Goal: Find specific page/section: Find specific page/section

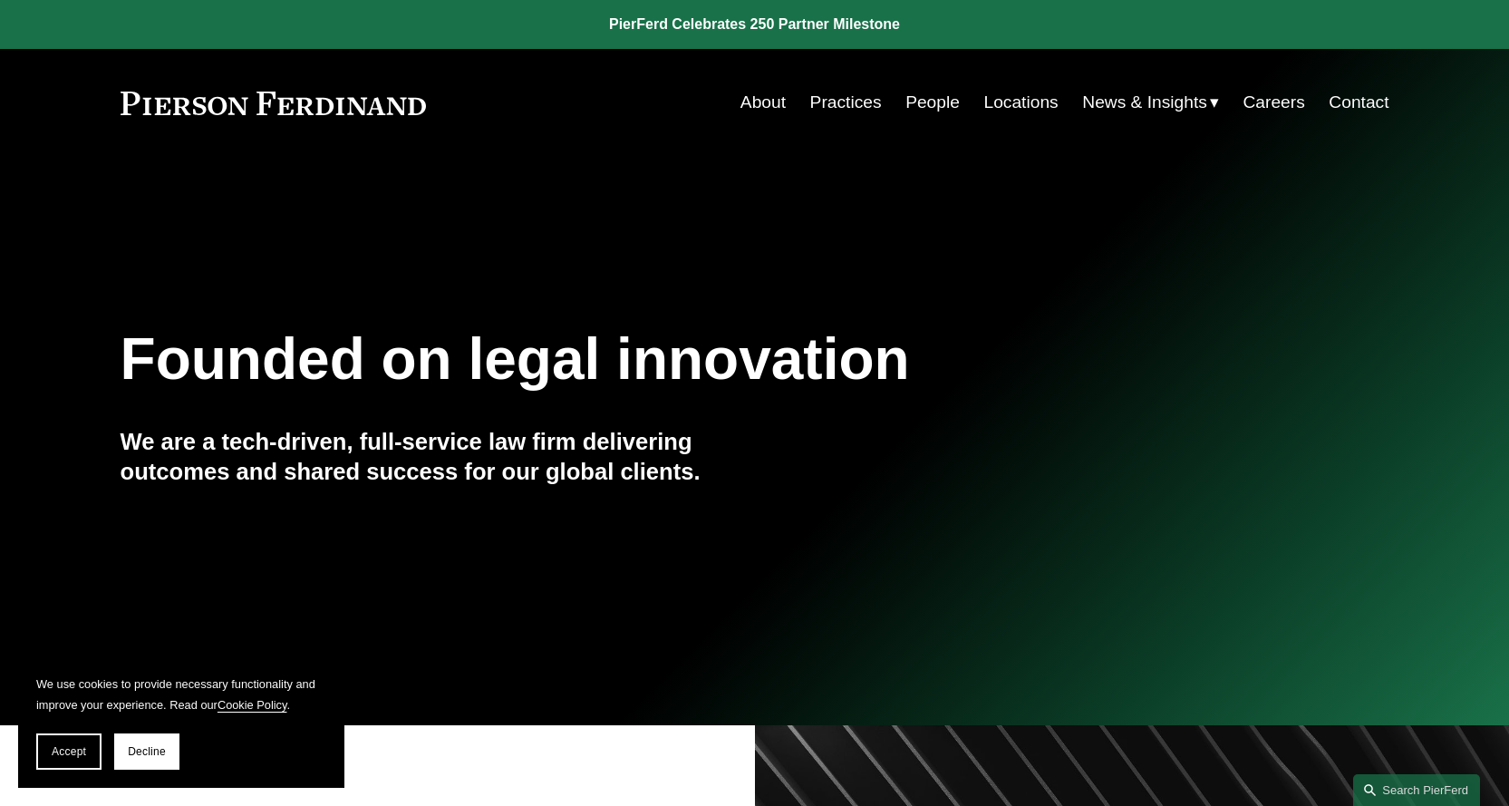
click at [922, 102] on link "People" at bounding box center [932, 102] width 54 height 34
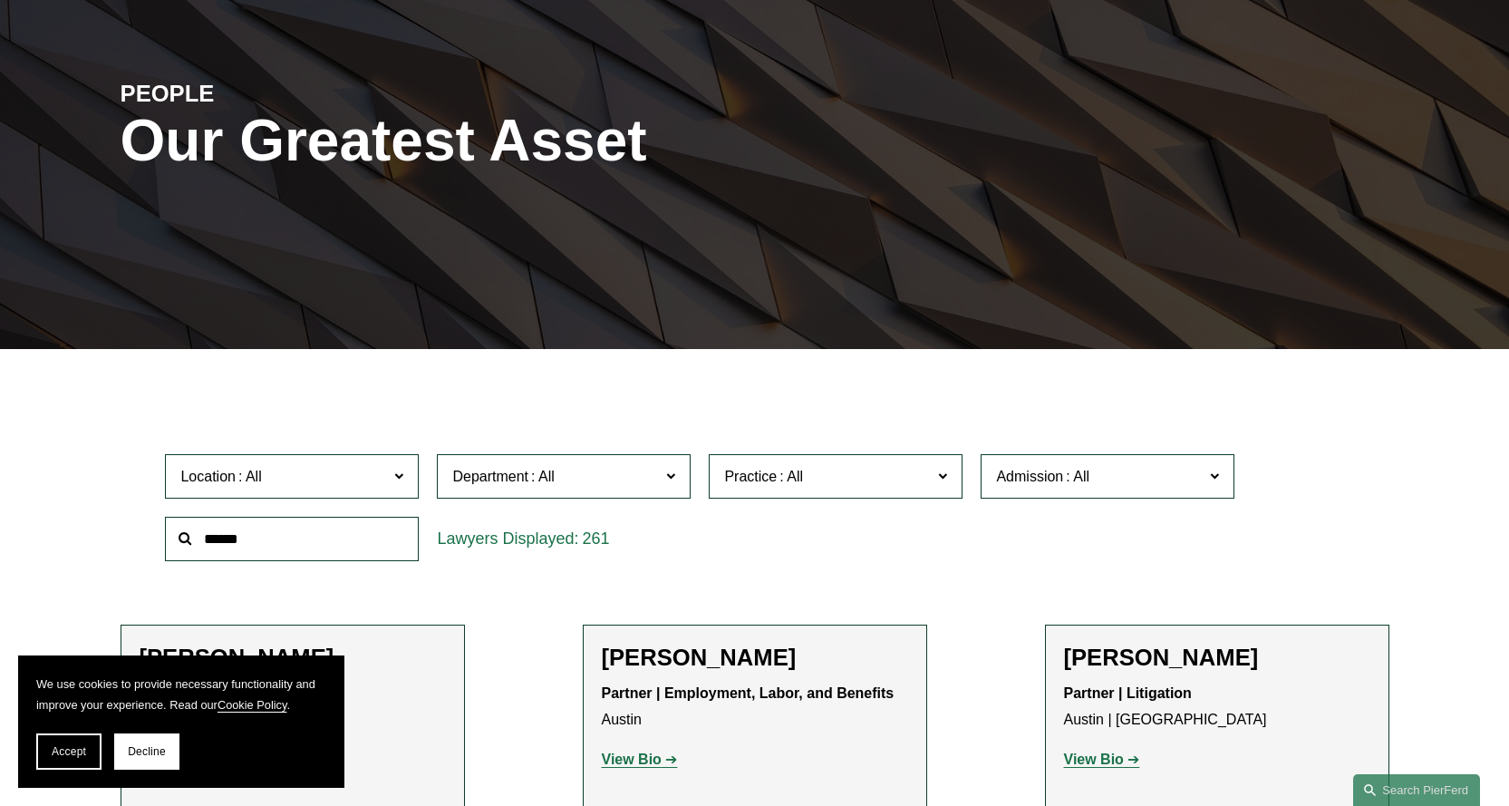
scroll to position [181, 0]
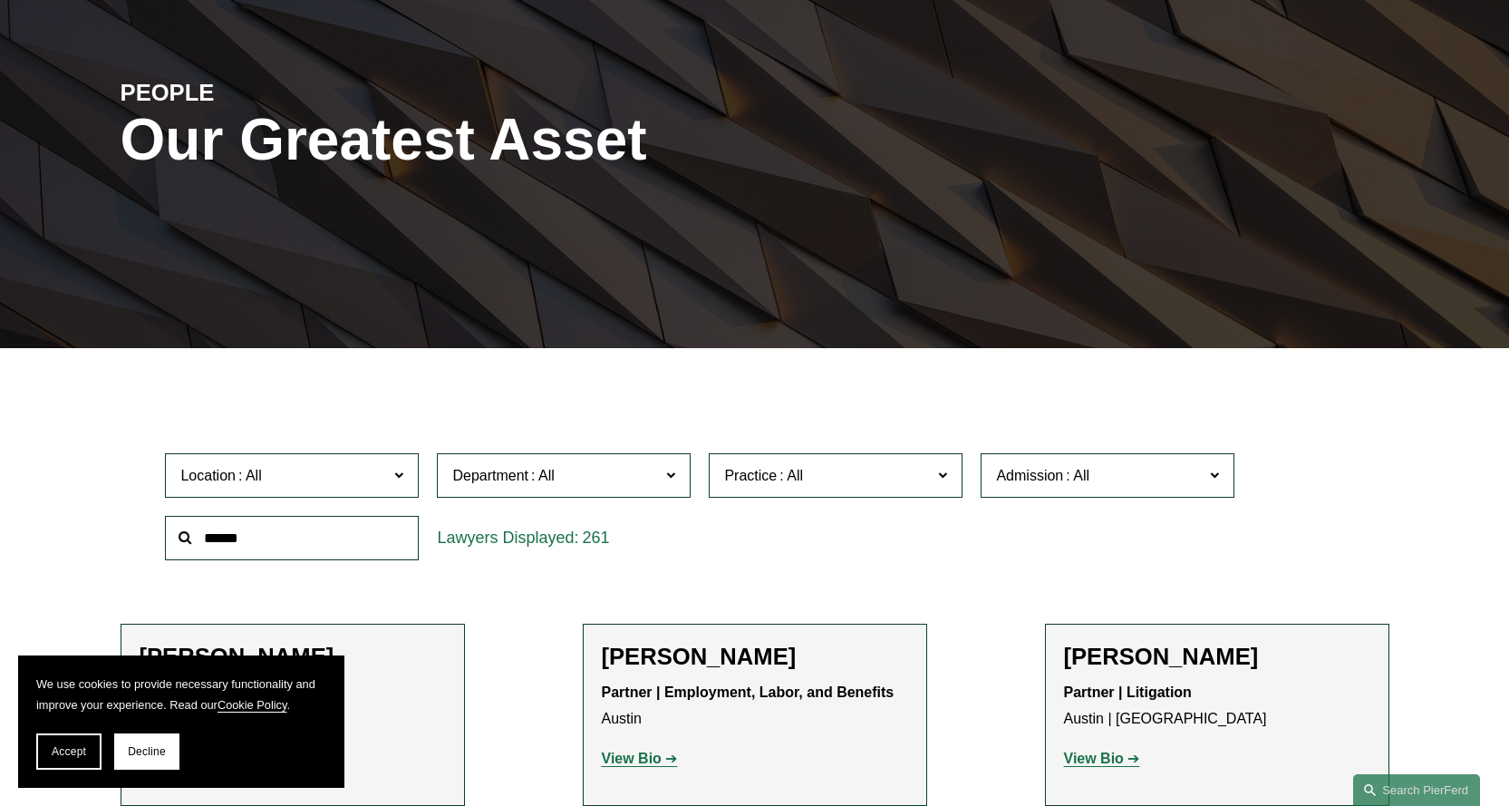
click at [327, 546] on input "text" at bounding box center [292, 538] width 254 height 44
type input "*****"
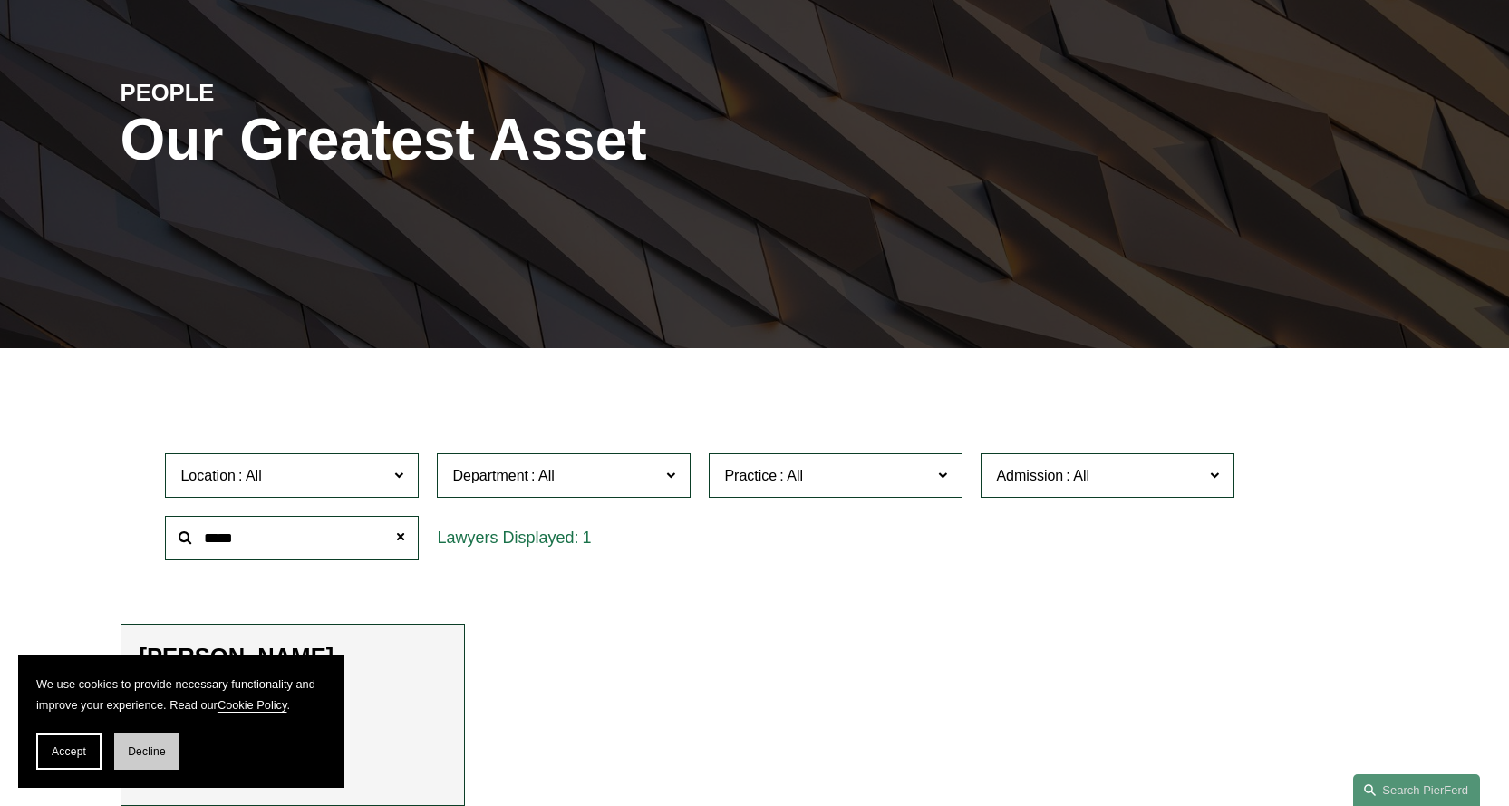
click at [145, 760] on button "Decline" at bounding box center [146, 751] width 65 height 36
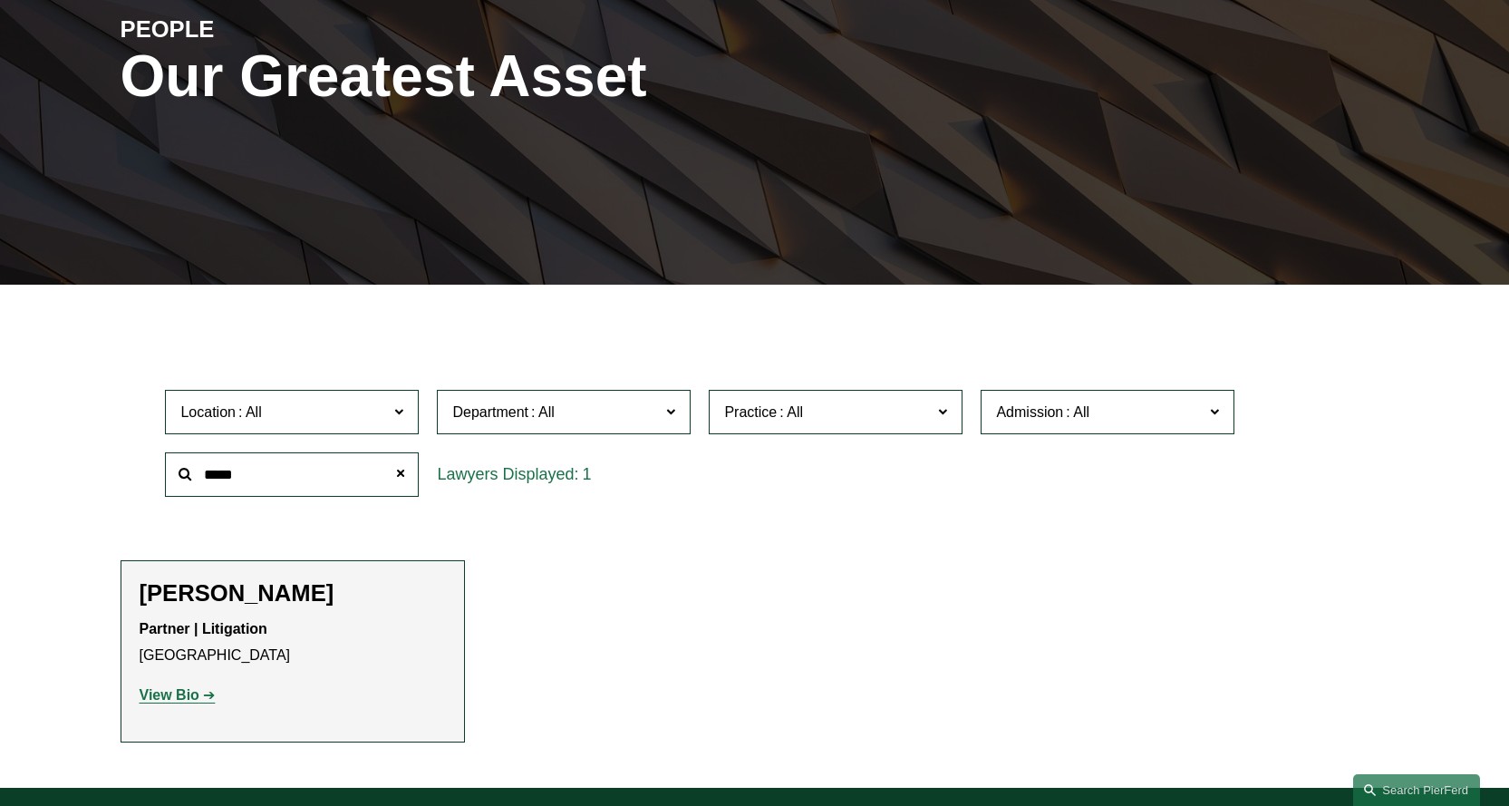
scroll to position [363, 0]
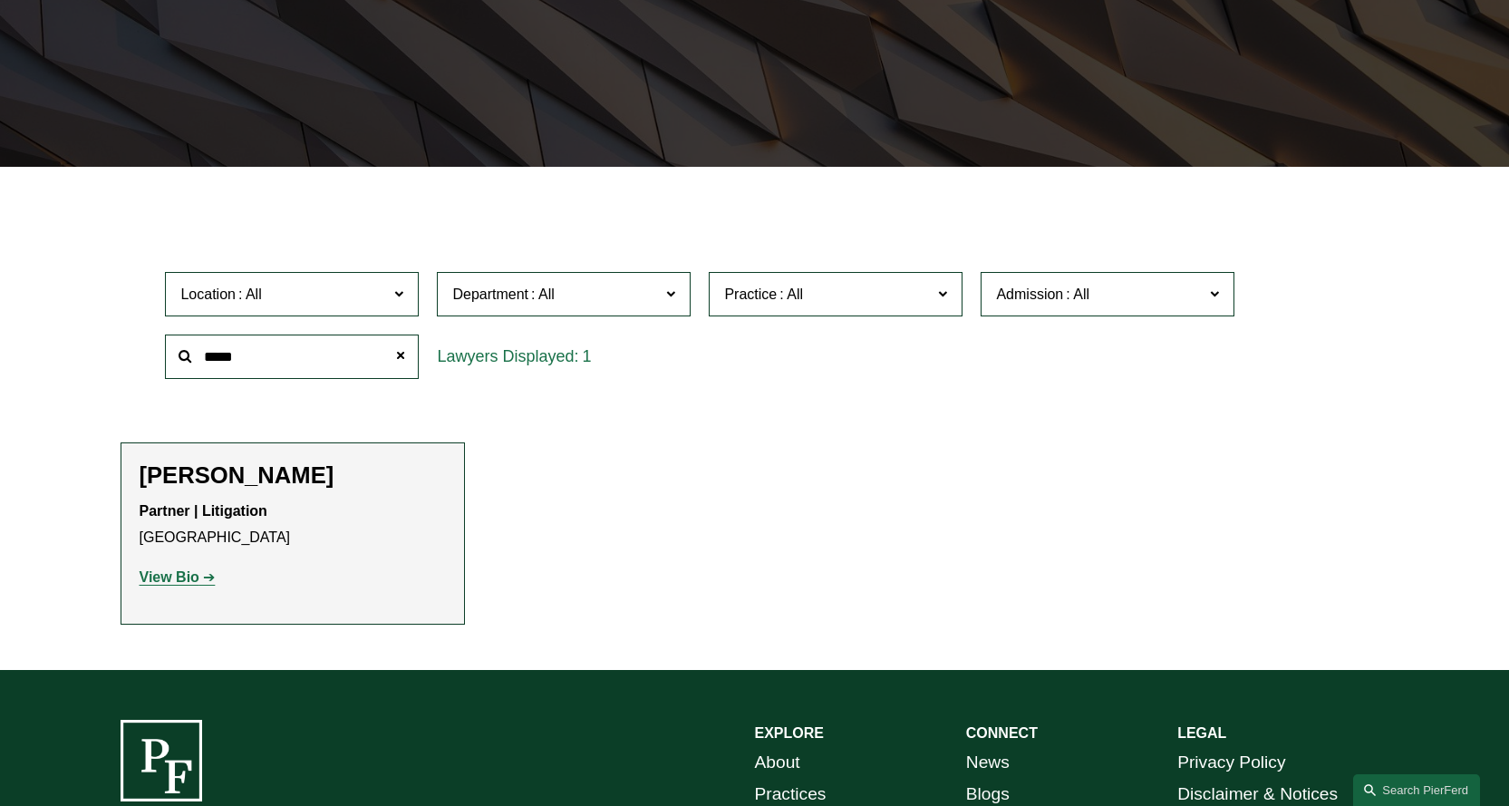
click at [178, 575] on strong "View Bio" at bounding box center [170, 576] width 60 height 15
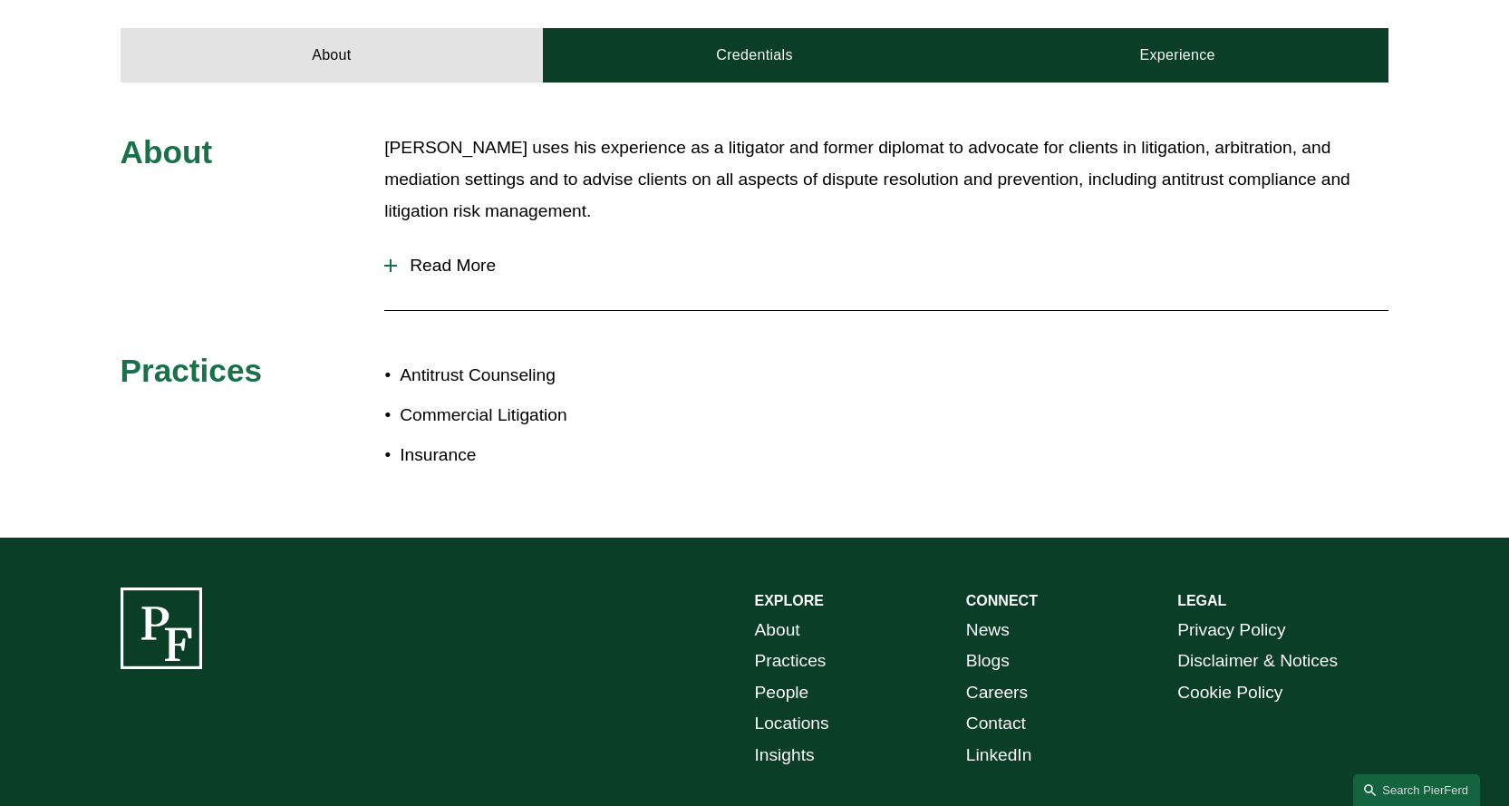
scroll to position [725, 0]
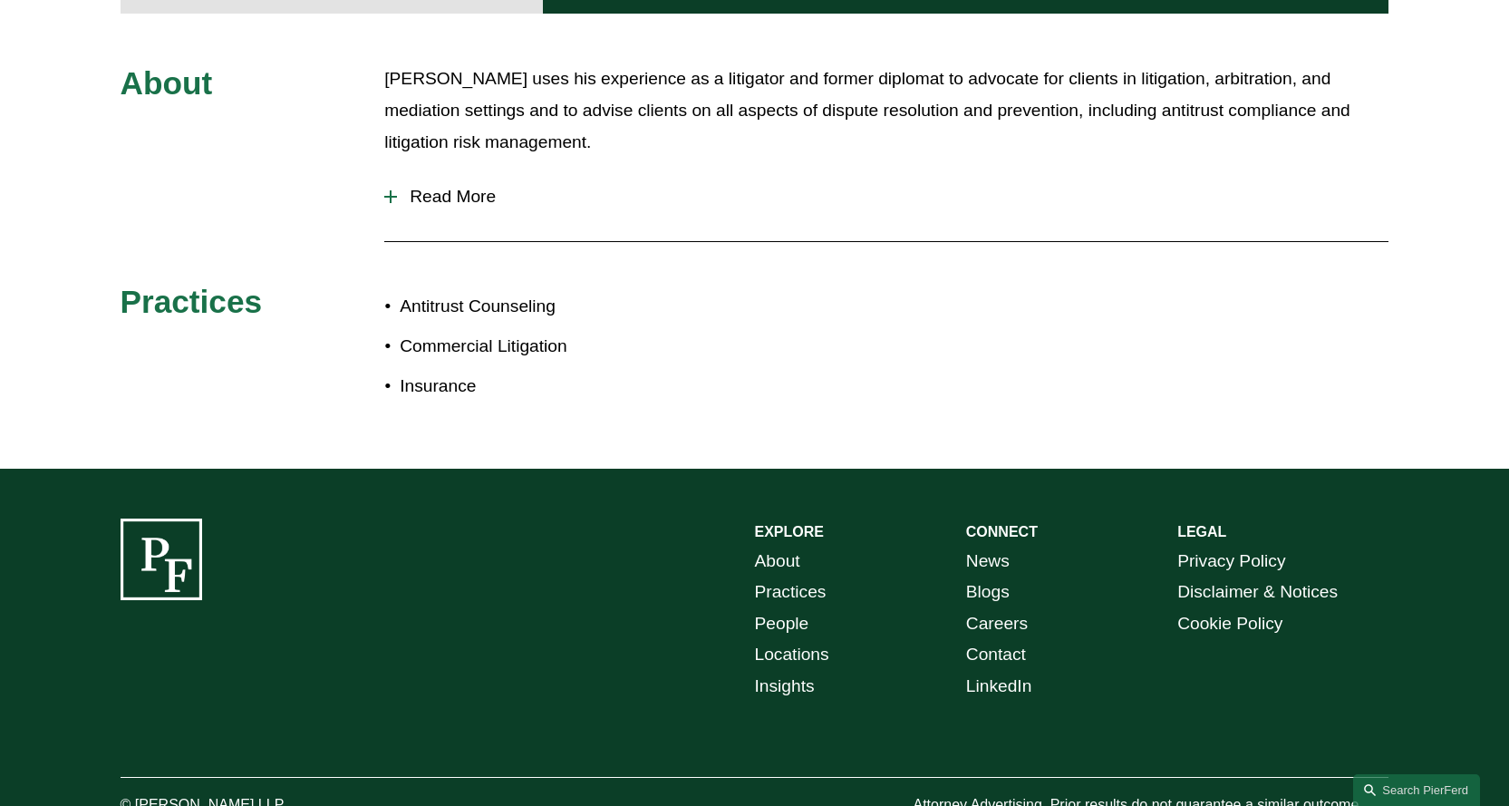
click at [438, 187] on span "Read More" at bounding box center [893, 197] width 992 height 20
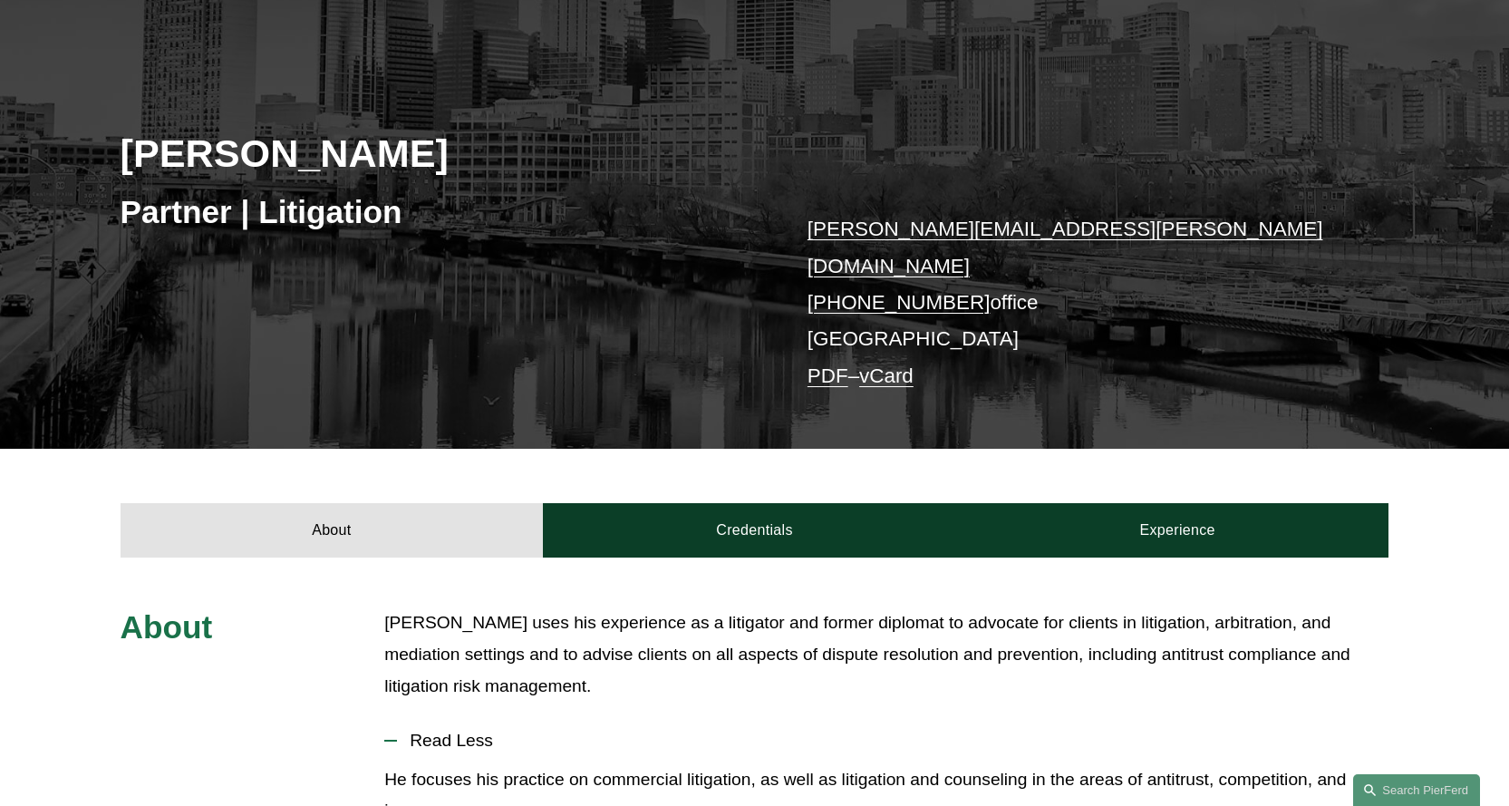
scroll to position [0, 0]
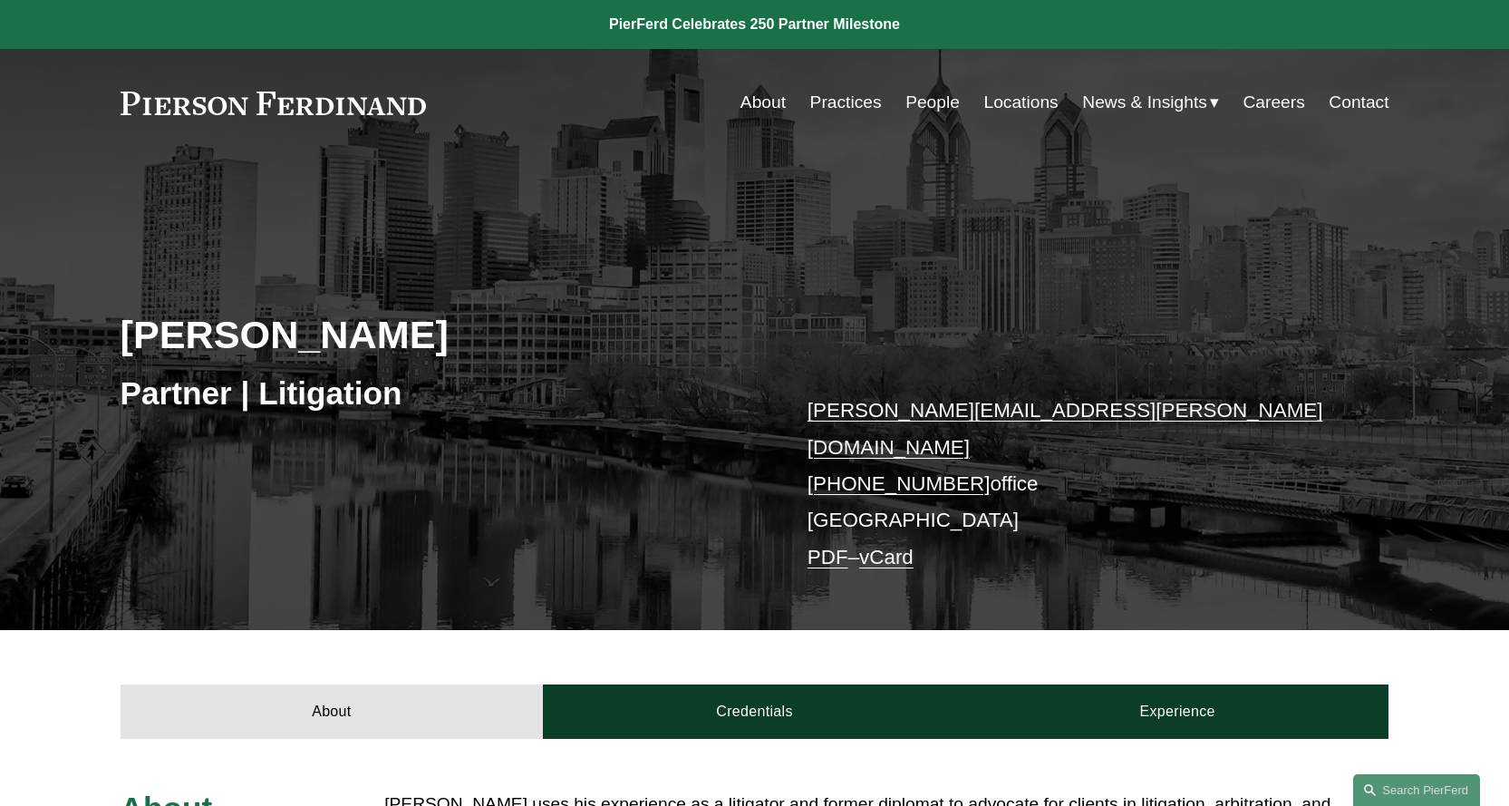
click at [1034, 104] on link "Locations" at bounding box center [1021, 102] width 74 height 34
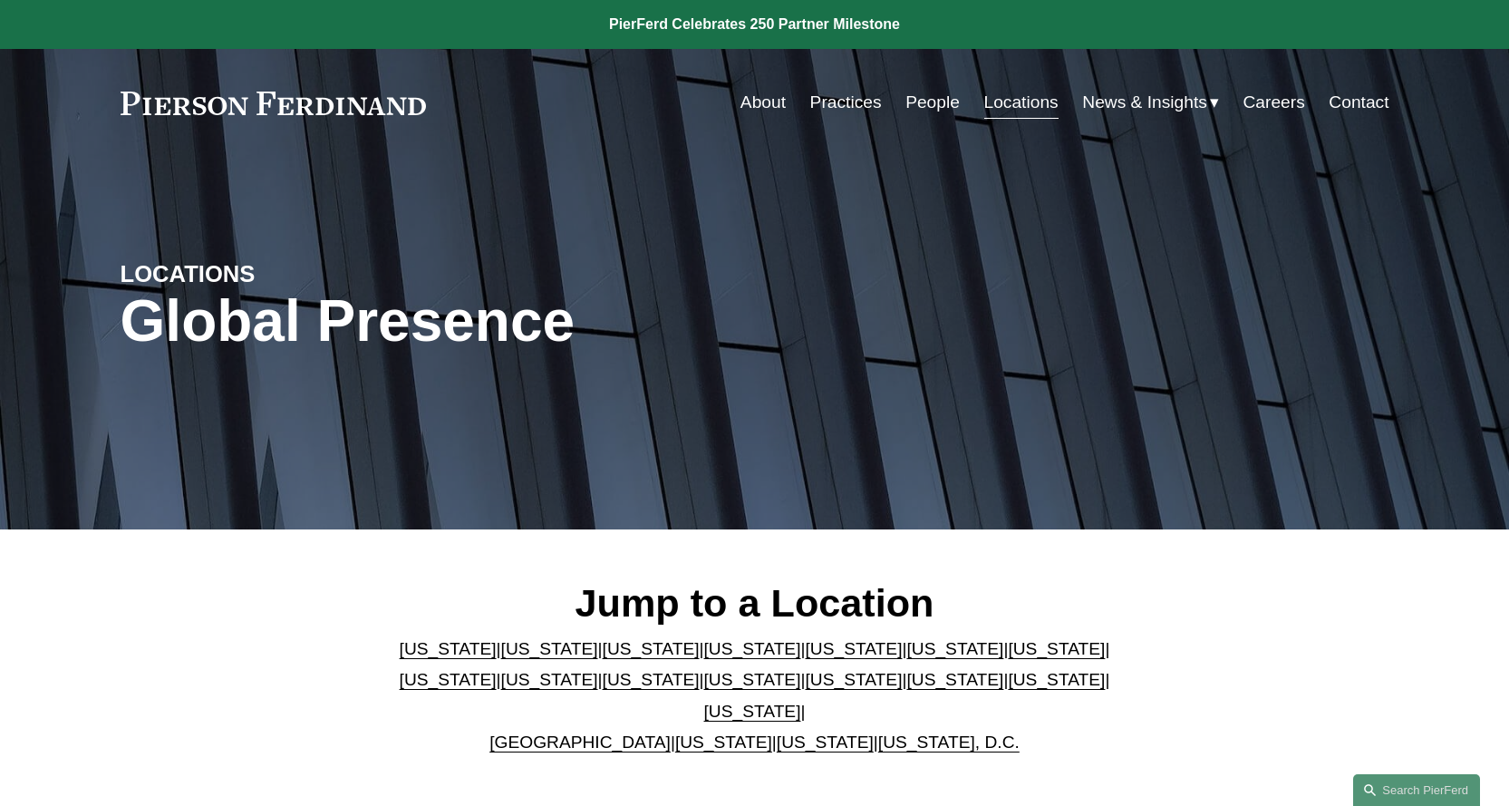
click at [1008, 689] on link "[US_STATE]" at bounding box center [1056, 679] width 97 height 19
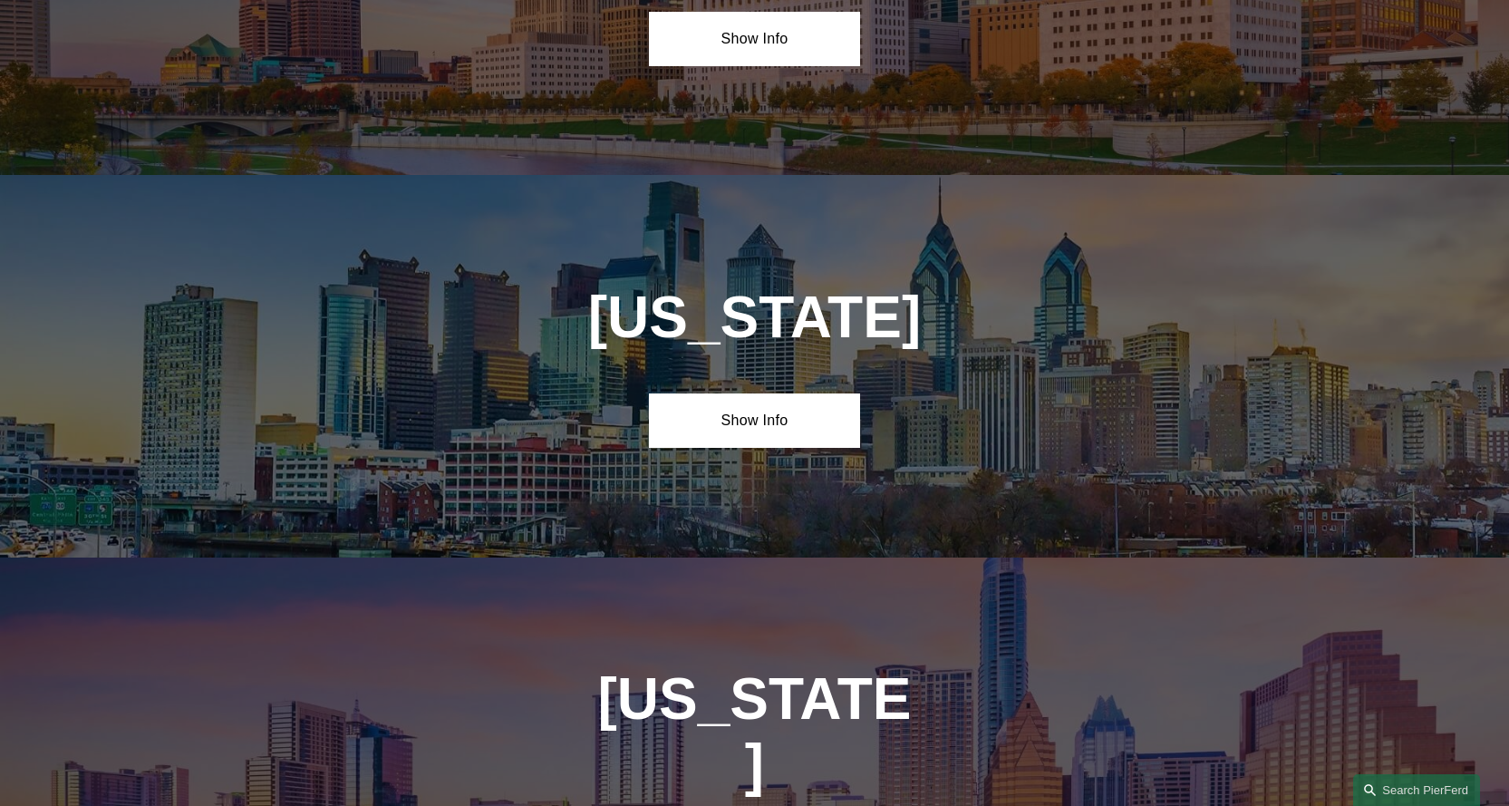
scroll to position [5760, 0]
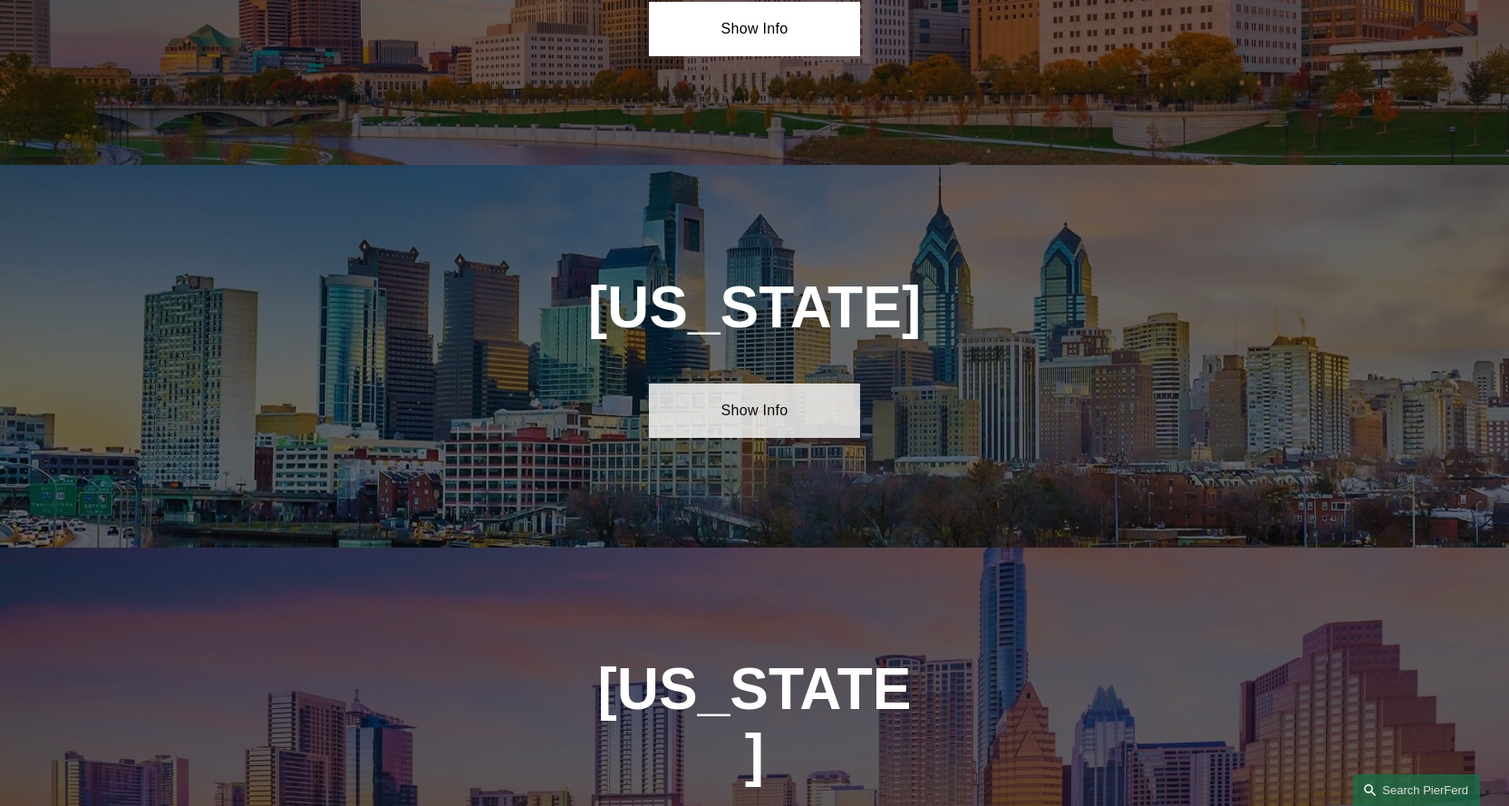
click at [746, 383] on link "Show Info" at bounding box center [754, 410] width 211 height 54
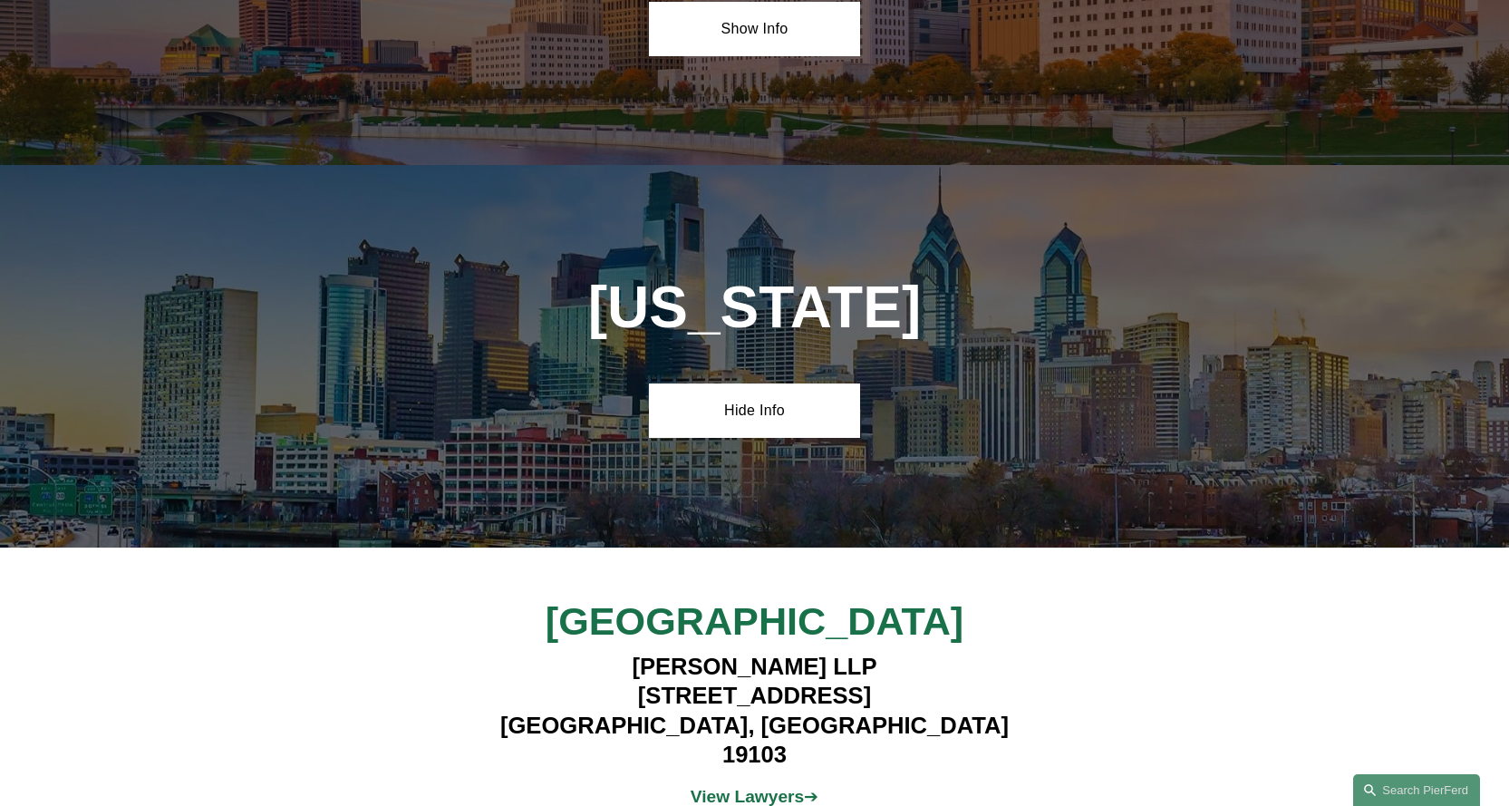
click at [770, 787] on strong "View Lawyers" at bounding box center [748, 796] width 114 height 19
